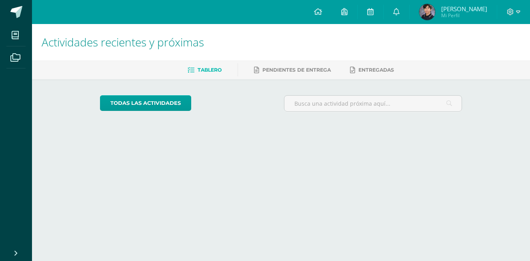
click at [444, 13] on span "[PERSON_NAME] Mi Perfil" at bounding box center [453, 12] width 71 height 16
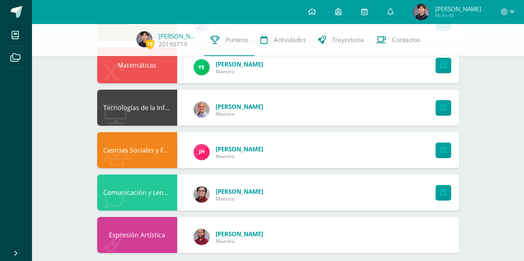
scroll to position [426, 0]
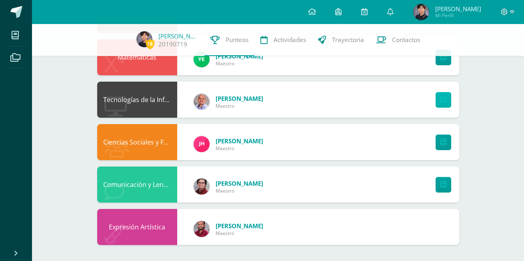
click at [445, 95] on link at bounding box center [444, 100] width 16 height 16
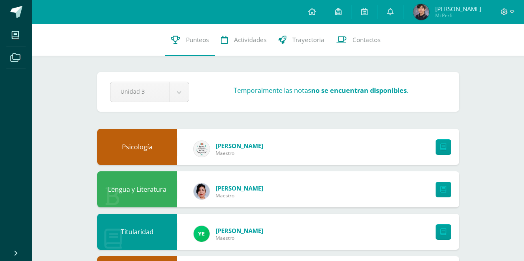
scroll to position [228, 0]
